Goal: Information Seeking & Learning: Understand process/instructions

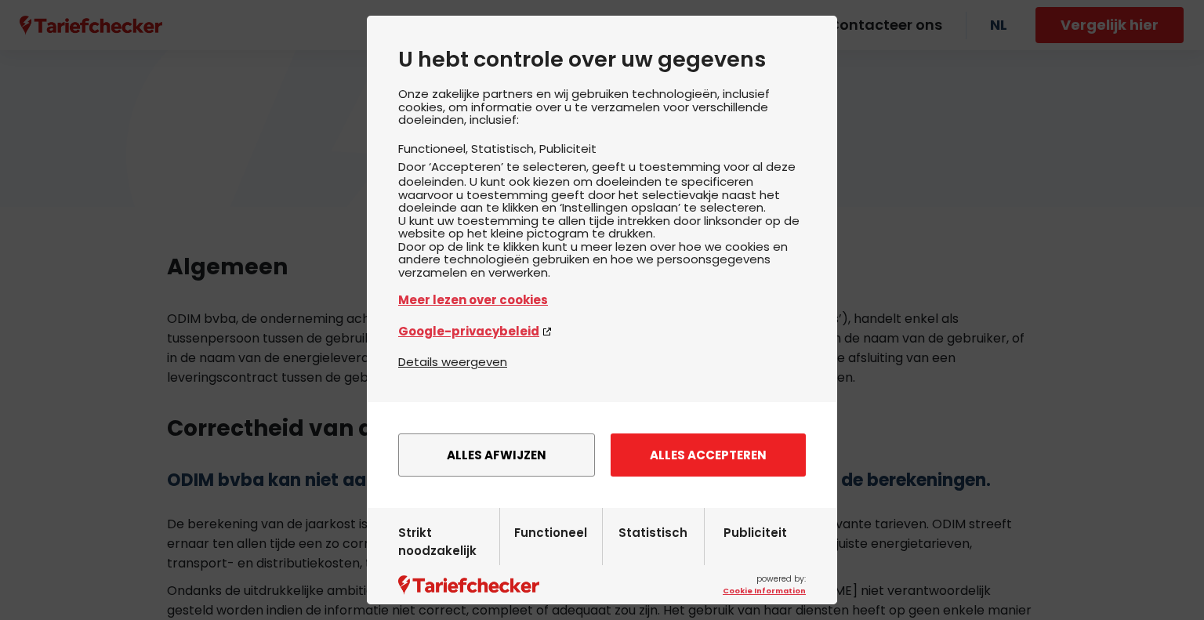
click at [689, 477] on button "Alles accepteren" at bounding box center [708, 455] width 195 height 43
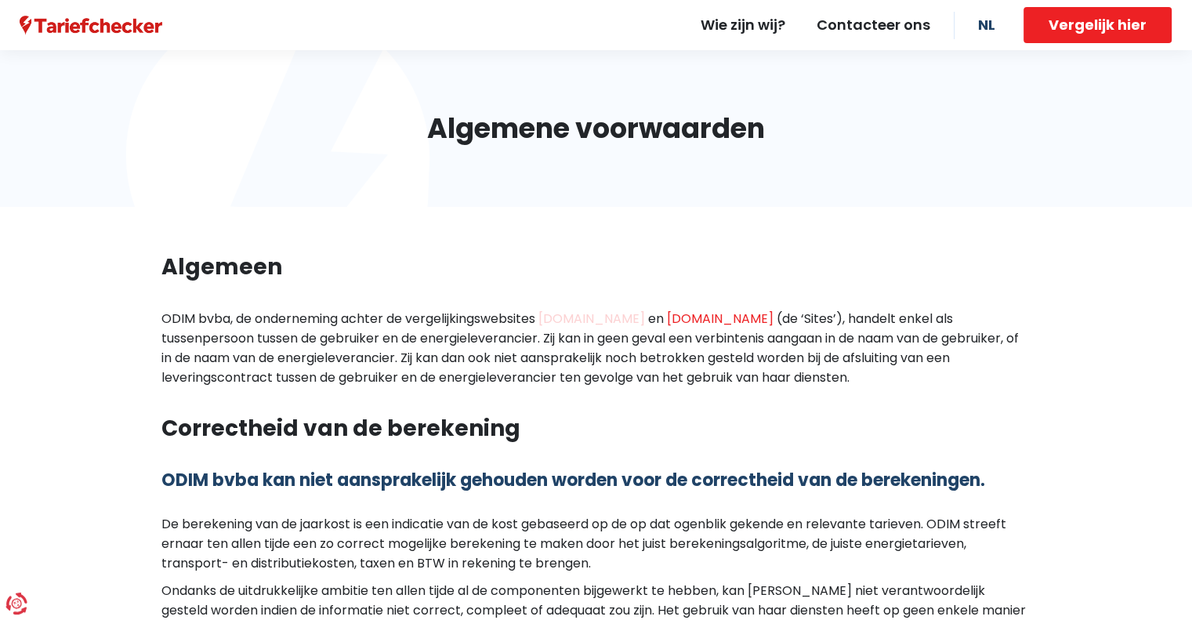
click at [645, 314] on link "[DOMAIN_NAME]" at bounding box center [592, 319] width 107 height 18
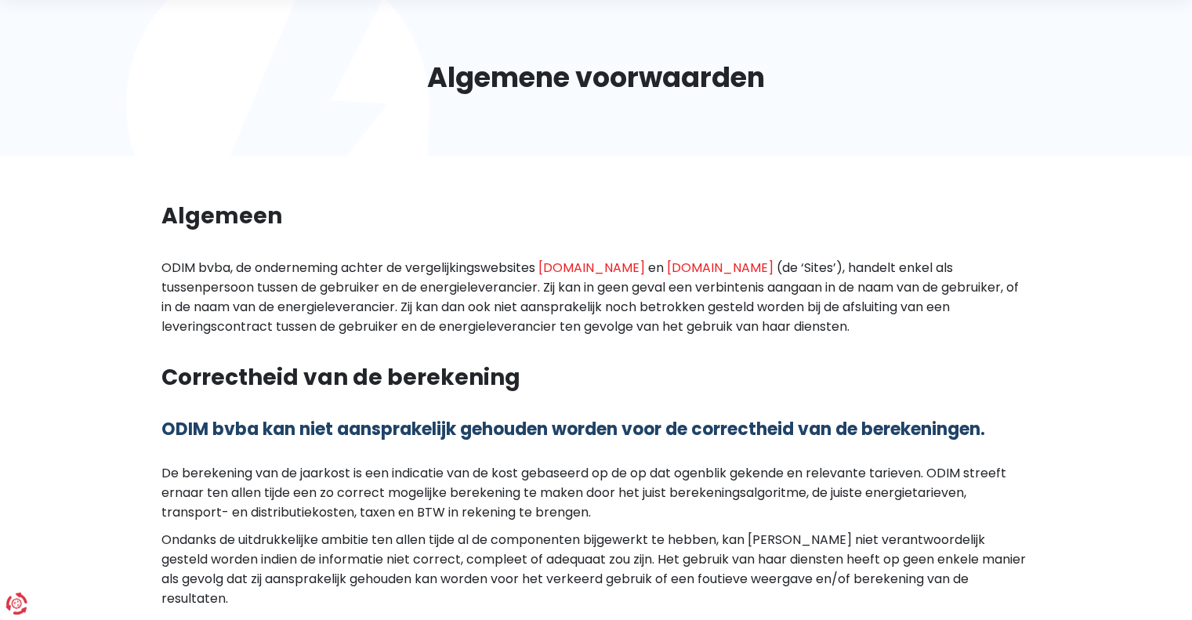
scroll to position [78, 0]
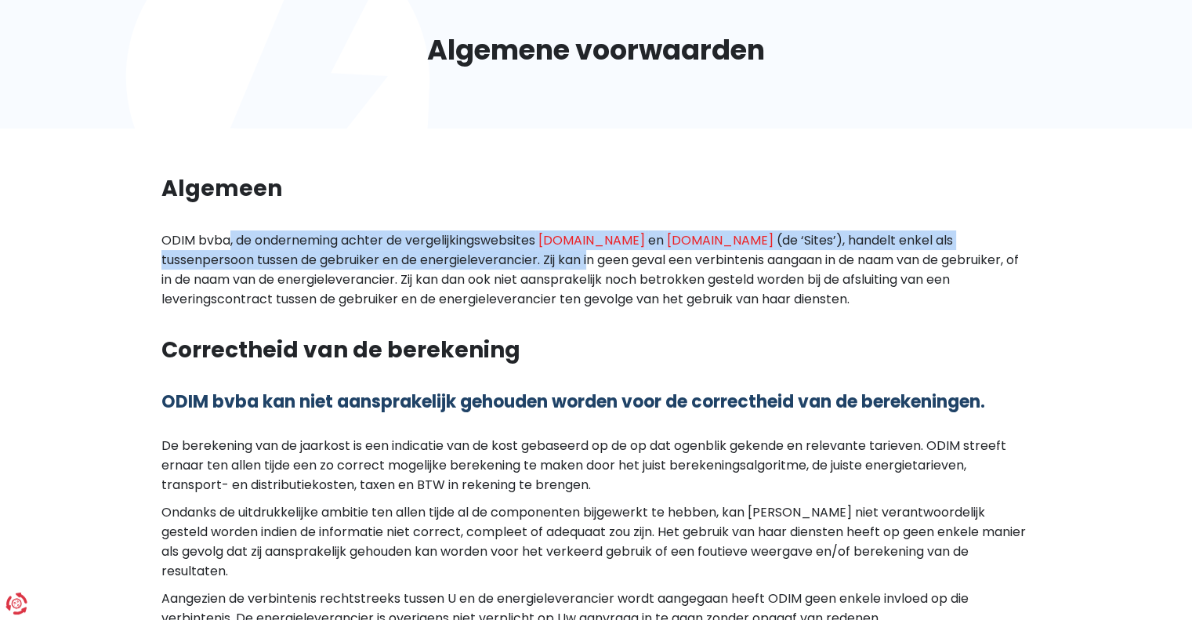
drag, startPoint x: 161, startPoint y: 238, endPoint x: 543, endPoint y: 267, distance: 383.6
click at [543, 267] on div "ODIM bvba, de onderneming achter de vergelijkingswebsites www.tariefchecker.be …" at bounding box center [596, 269] width 870 height 78
copy div "ODIM bvba, de onderneming achter de vergelijkingswebsites www.tariefchecker.be …"
